Goal: Task Accomplishment & Management: Use online tool/utility

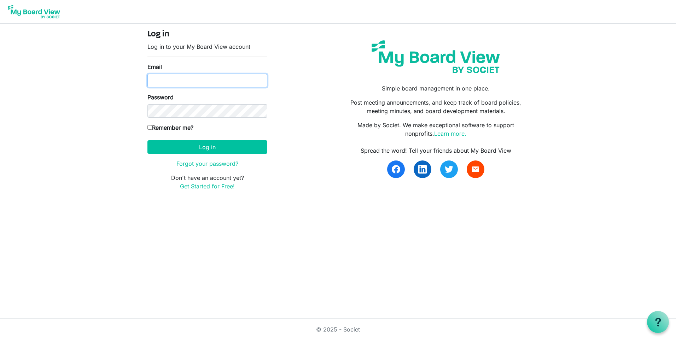
type input "[EMAIL_ADDRESS][DOMAIN_NAME]"
click at [199, 149] on button "Log in" at bounding box center [207, 146] width 120 height 13
type input "[EMAIL_ADDRESS][DOMAIN_NAME]"
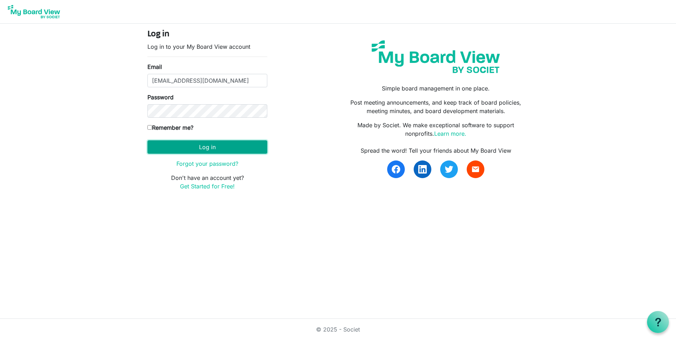
click at [184, 144] on button "Log in" at bounding box center [207, 146] width 120 height 13
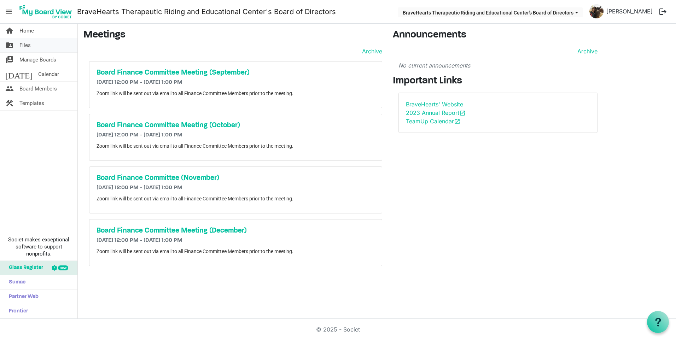
click at [36, 41] on link "folder_shared Files" at bounding box center [38, 45] width 77 height 14
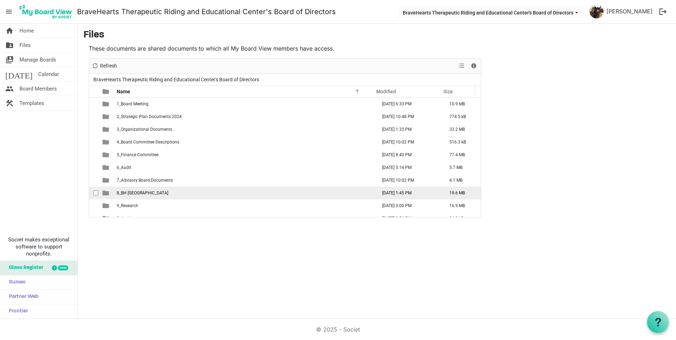
click at [159, 195] on td "8_BH Perks Ranch" at bounding box center [244, 193] width 260 height 13
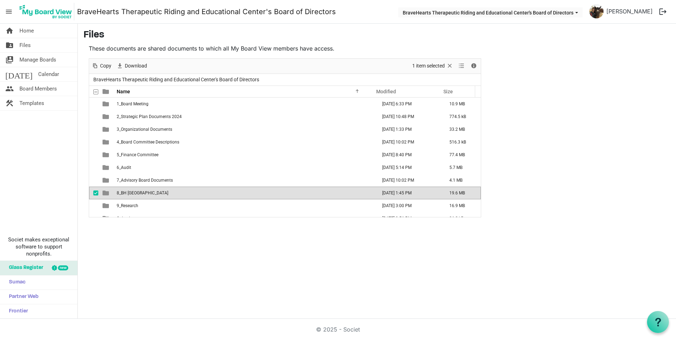
click at [159, 195] on td "8_BH Perks Ranch" at bounding box center [244, 193] width 260 height 13
